Goal: Find specific page/section: Find specific page/section

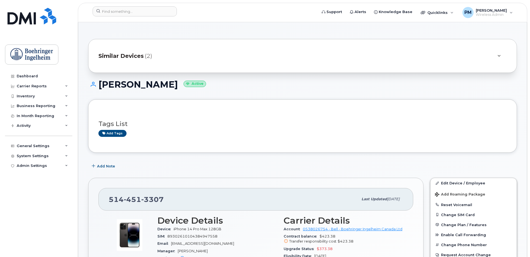
scroll to position [83, 0]
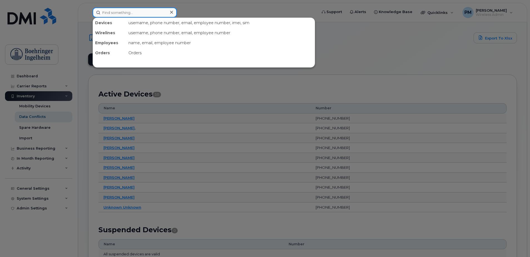
click at [149, 16] on input at bounding box center [135, 13] width 84 height 10
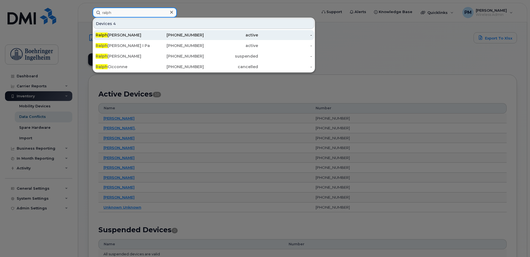
type input "ralph"
click at [131, 36] on div "[PERSON_NAME]" at bounding box center [123, 35] width 54 height 6
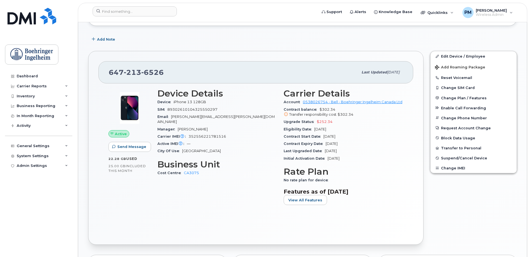
scroll to position [127, 0]
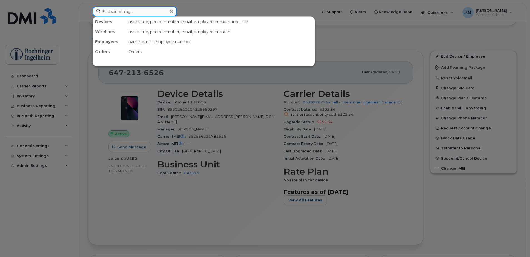
click at [142, 9] on input at bounding box center [135, 11] width 84 height 10
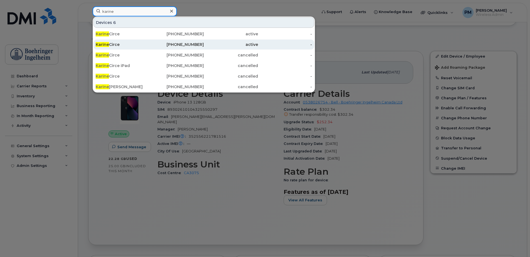
type input "karine"
click at [125, 46] on div "Karine Circe" at bounding box center [123, 45] width 54 height 6
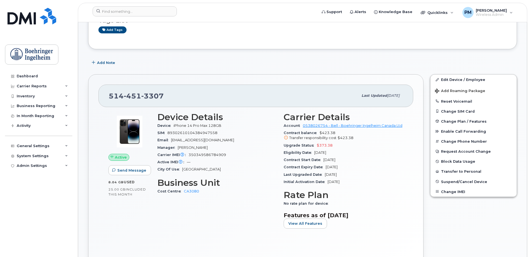
scroll to position [101, 0]
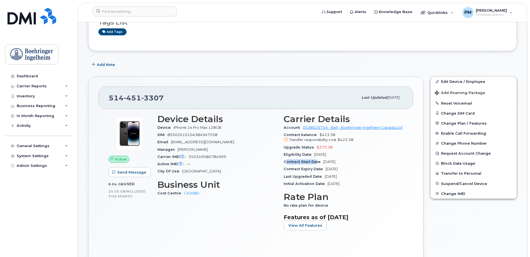
drag, startPoint x: 287, startPoint y: 163, endPoint x: 316, endPoint y: 164, distance: 28.7
click at [316, 164] on div "Contract Start Date [DATE]" at bounding box center [344, 161] width 120 height 7
drag, startPoint x: 316, startPoint y: 164, endPoint x: 347, endPoint y: 162, distance: 31.0
click at [335, 162] on span "[DATE]" at bounding box center [329, 162] width 12 height 4
drag, startPoint x: 344, startPoint y: 168, endPoint x: 352, endPoint y: 169, distance: 8.4
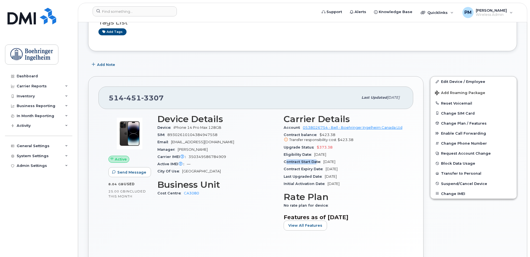
click at [352, 169] on div "Contract Expiry Date [DATE]" at bounding box center [344, 168] width 120 height 7
drag, startPoint x: 289, startPoint y: 138, endPoint x: 354, endPoint y: 140, distance: 65.1
click at [354, 140] on div "Transfer responsibility cost $423.38" at bounding box center [344, 139] width 120 height 5
drag, startPoint x: 354, startPoint y: 140, endPoint x: 351, endPoint y: 142, distance: 3.9
click at [351, 142] on div "Transfer responsibility cost $423.38" at bounding box center [344, 139] width 120 height 5
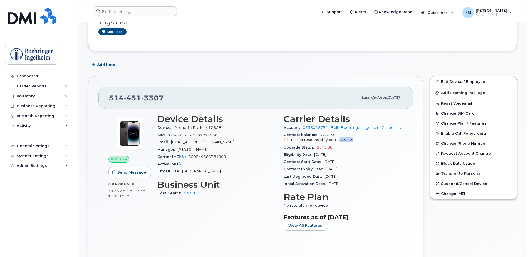
drag, startPoint x: 339, startPoint y: 141, endPoint x: 352, endPoint y: 139, distance: 13.0
click at [352, 139] on span "$423.38" at bounding box center [346, 140] width 16 height 4
